Goal: Transaction & Acquisition: Download file/media

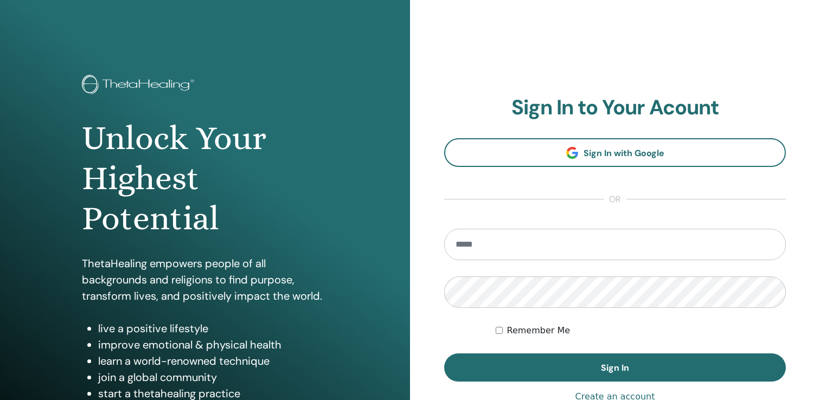
click at [536, 238] on input "email" at bounding box center [615, 244] width 342 height 31
type input "**********"
click at [444, 354] on button "Sign In" at bounding box center [615, 368] width 342 height 28
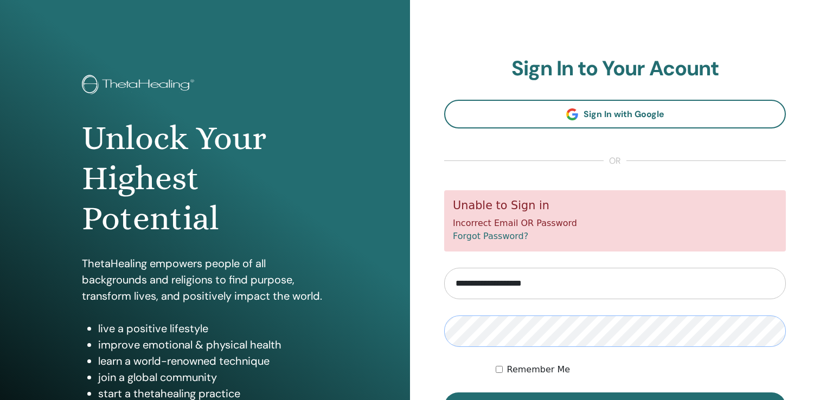
click at [444, 393] on button "Sign In" at bounding box center [615, 407] width 342 height 28
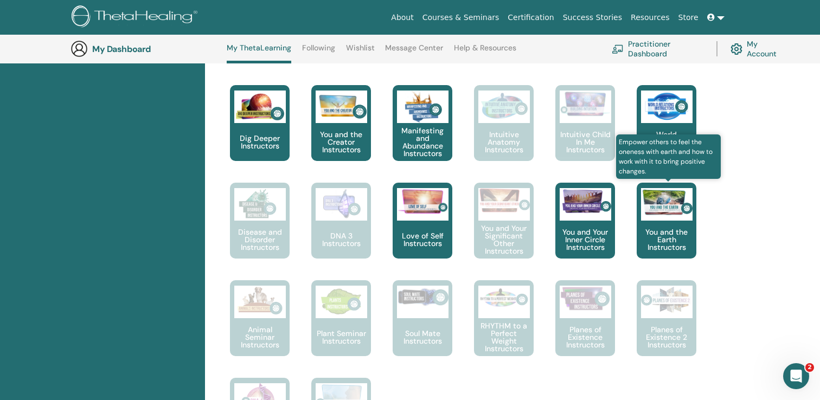
scroll to position [532, 0]
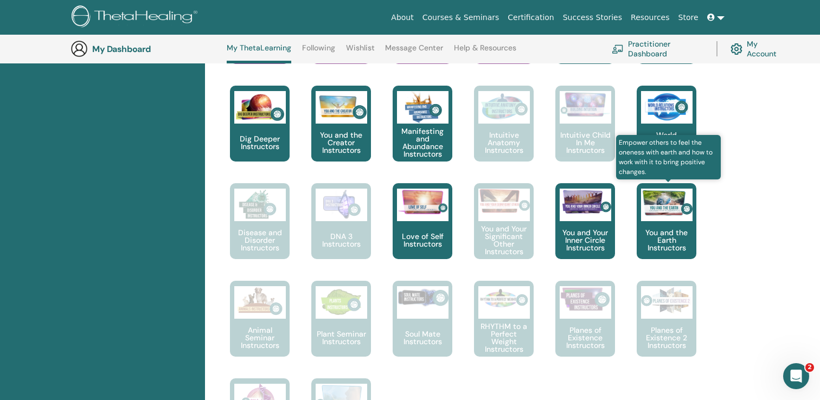
click at [683, 233] on p "You and the Earth Instructors" at bounding box center [667, 240] width 60 height 23
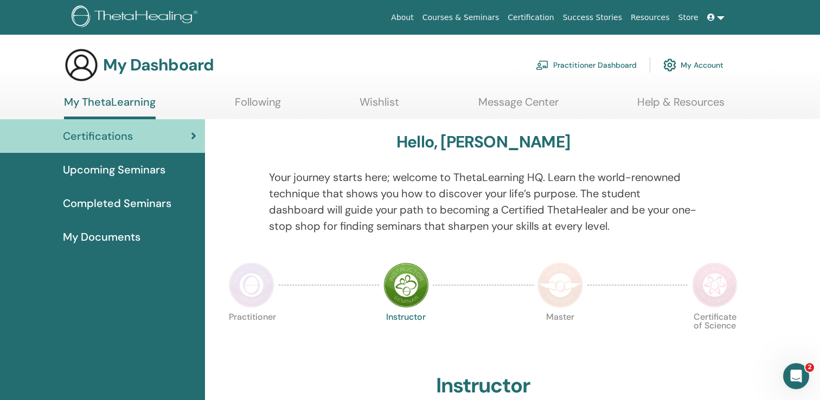
click at [184, 128] on div "Certifications" at bounding box center [103, 136] width 188 height 16
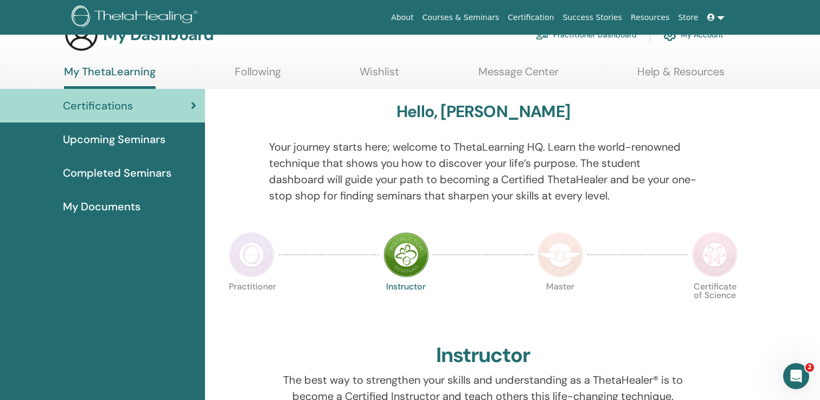
scroll to position [36, 0]
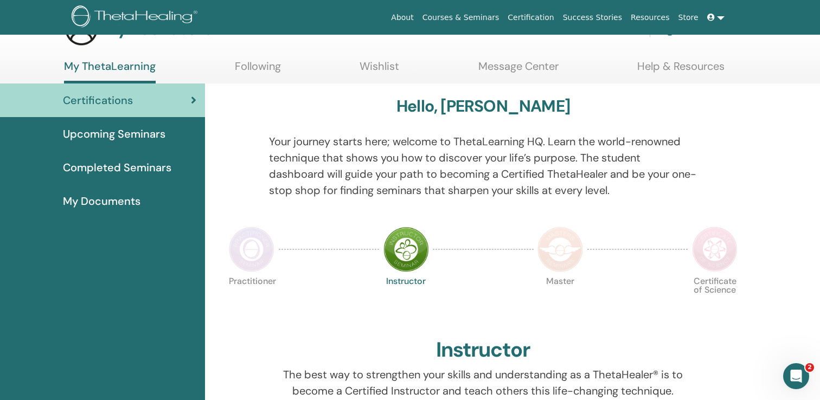
click at [163, 167] on span "Completed Seminars" at bounding box center [117, 167] width 108 height 16
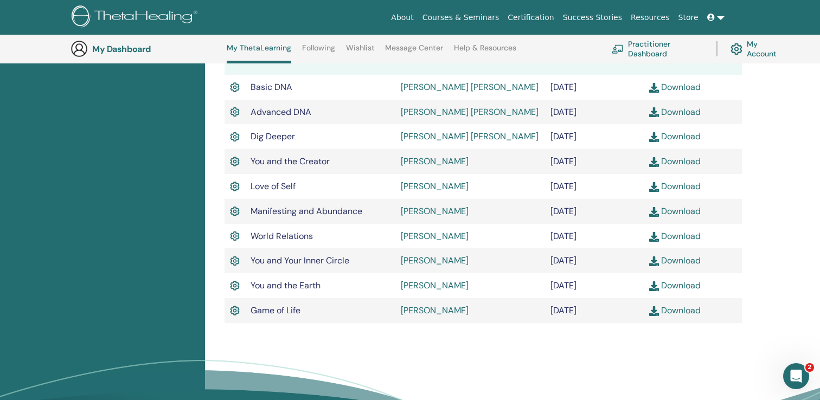
scroll to position [337, 0]
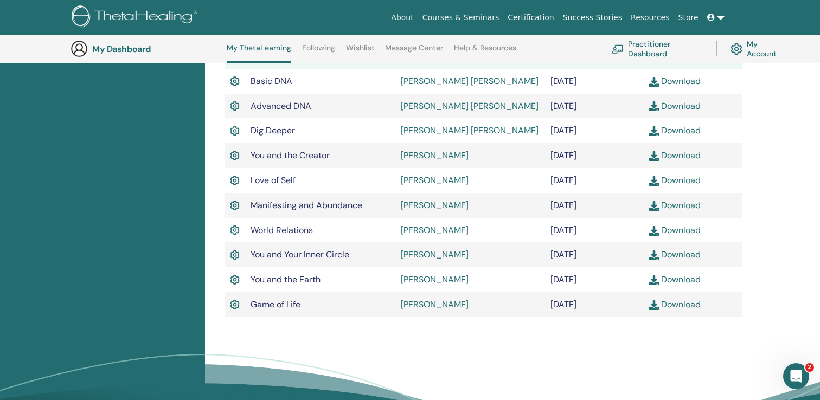
click at [699, 284] on link "Download" at bounding box center [675, 279] width 52 height 11
click at [680, 180] on link "Download" at bounding box center [675, 180] width 52 height 11
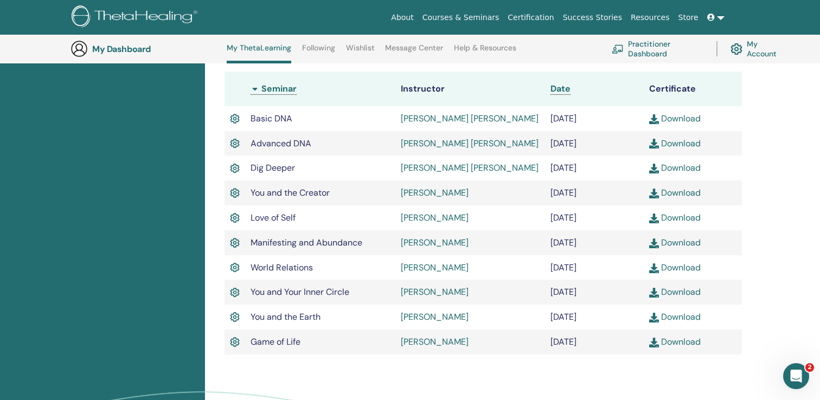
scroll to position [292, 0]
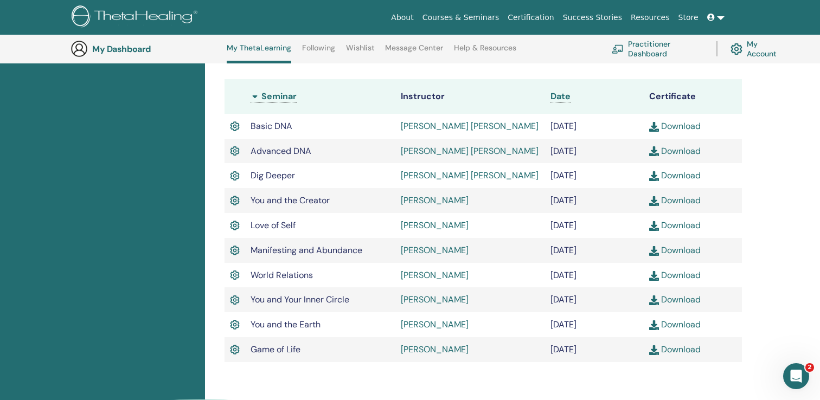
click at [677, 251] on link "Download" at bounding box center [675, 250] width 52 height 11
drag, startPoint x: 366, startPoint y: 253, endPoint x: 250, endPoint y: 249, distance: 116.7
click at [250, 249] on td "Manifesting and Abundance" at bounding box center [320, 250] width 150 height 25
copy span "Manifesting and Abundance"
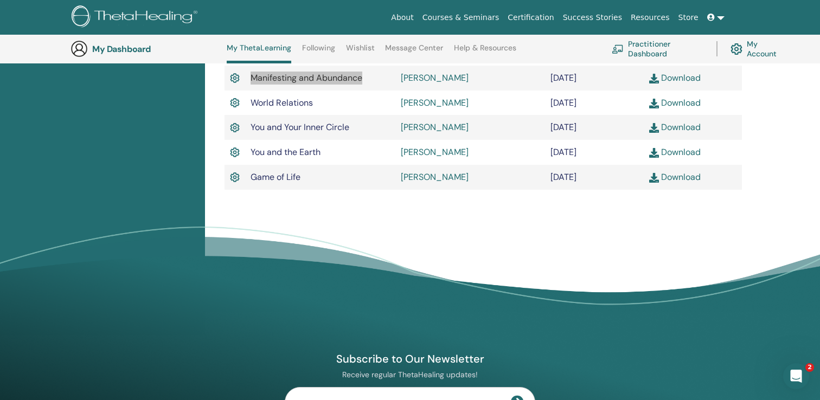
scroll to position [0, 0]
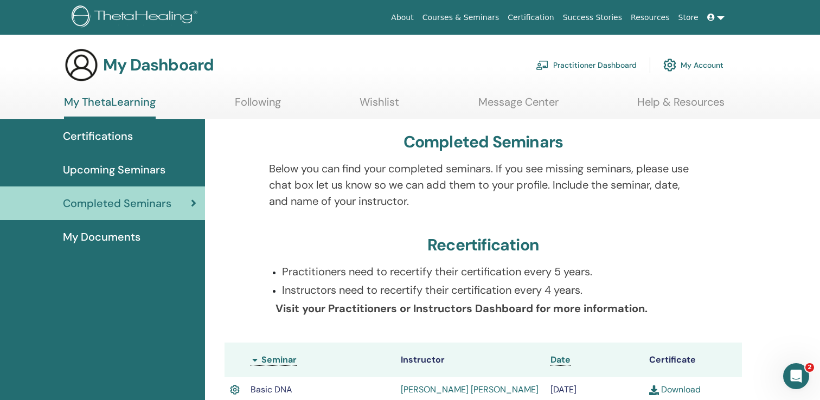
click at [672, 62] on img at bounding box center [669, 65] width 13 height 18
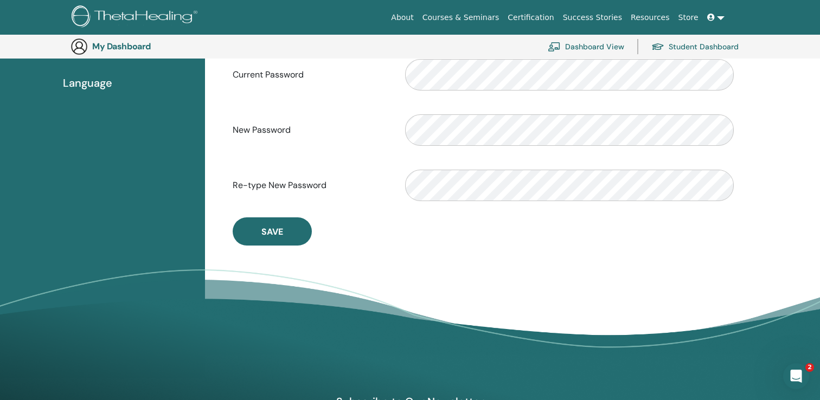
click at [79, 83] on span "Language" at bounding box center [87, 83] width 49 height 16
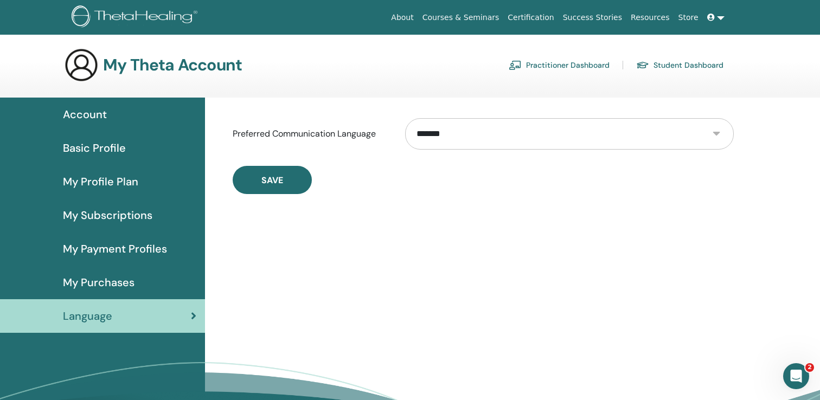
click at [725, 22] on link at bounding box center [716, 18] width 26 height 20
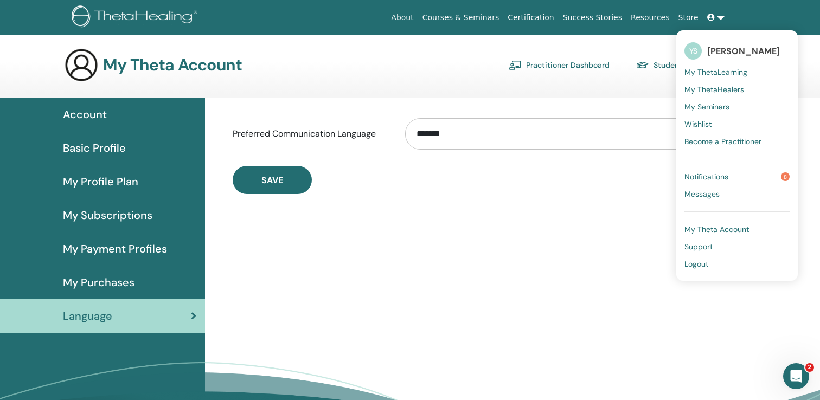
click at [698, 266] on span "Logout" at bounding box center [697, 264] width 24 height 10
